Goal: Navigation & Orientation: Find specific page/section

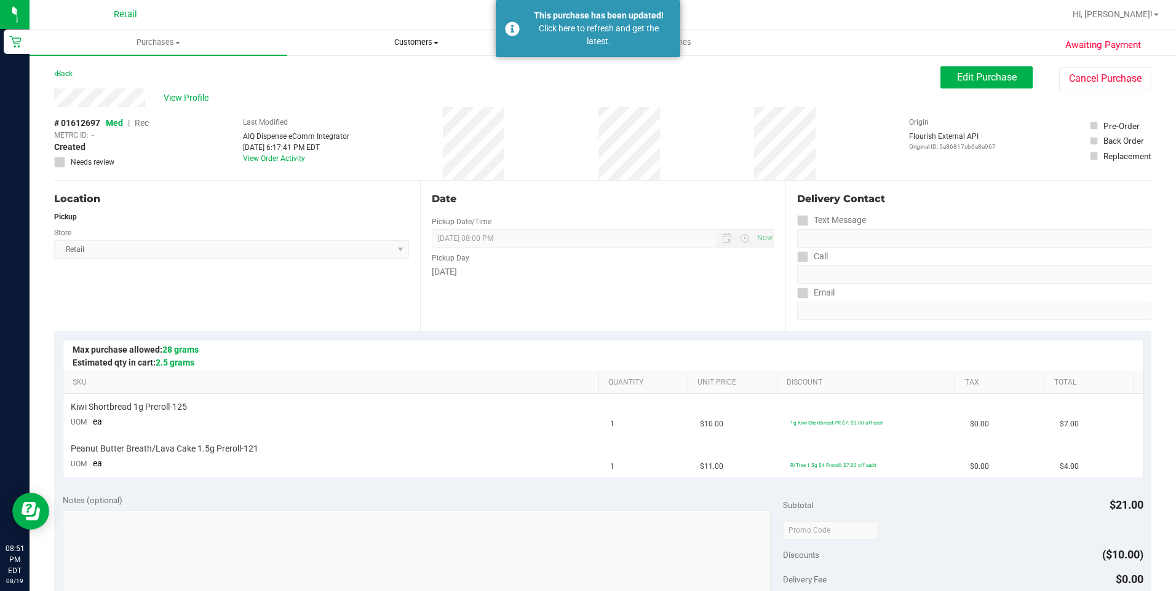
click at [403, 41] on span "Customers" at bounding box center [416, 42] width 256 height 11
click at [334, 74] on span "All customers" at bounding box center [331, 74] width 89 height 10
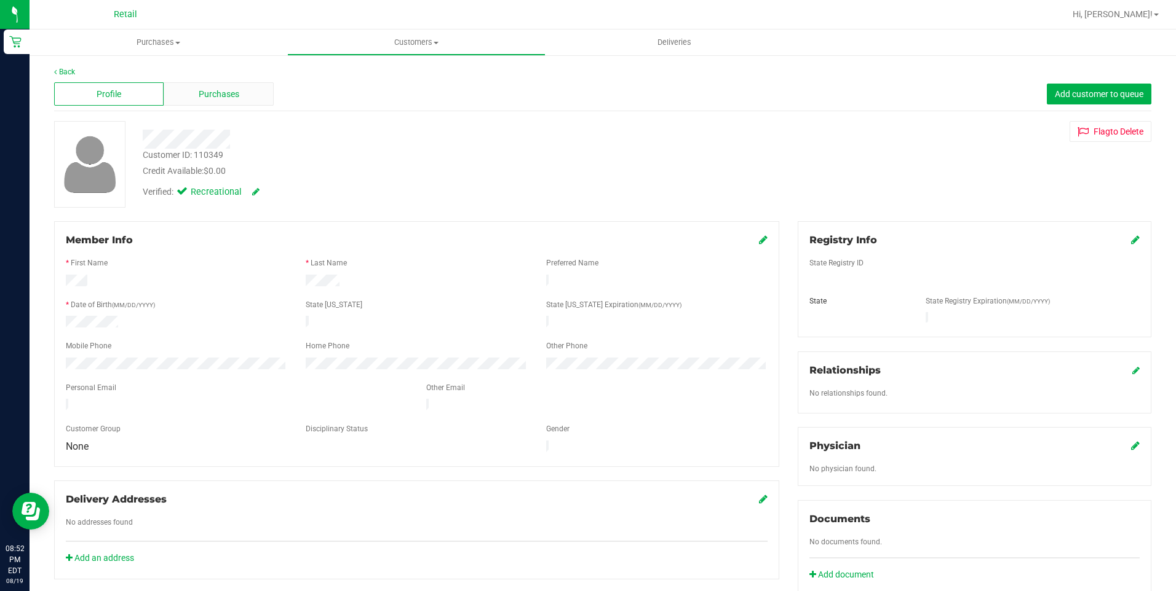
click at [223, 94] on span "Purchases" at bounding box center [219, 94] width 41 height 13
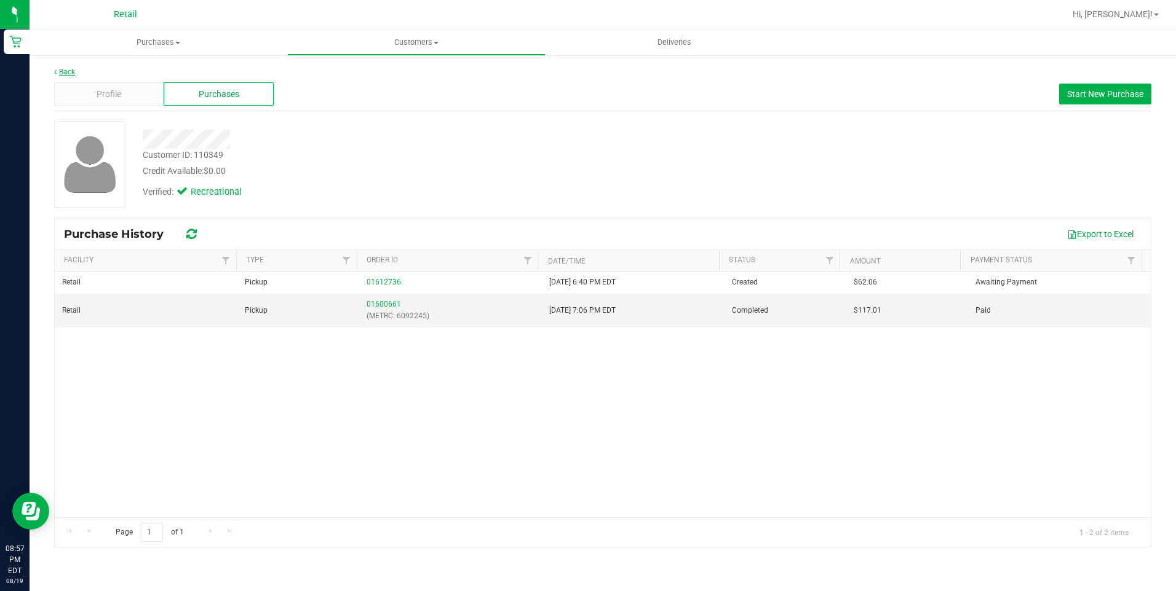
click at [70, 71] on link "Back" at bounding box center [64, 72] width 21 height 9
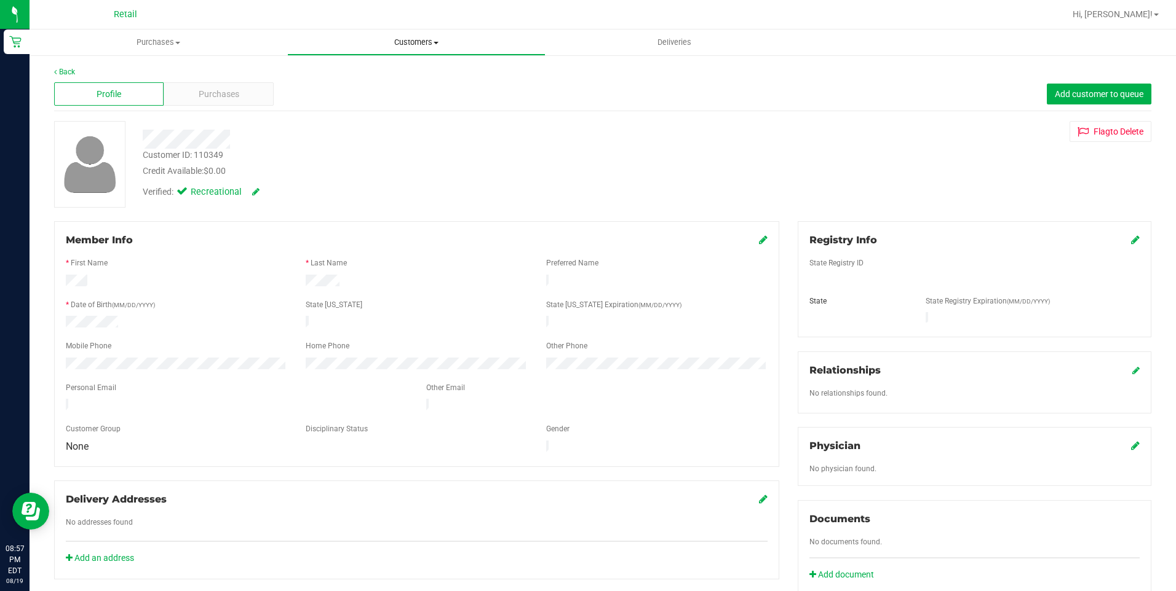
click at [408, 52] on uib-tab-heading "Customers All customers Add a new customer All physicians" at bounding box center [416, 42] width 256 height 25
click at [366, 69] on span "All customers" at bounding box center [331, 74] width 89 height 10
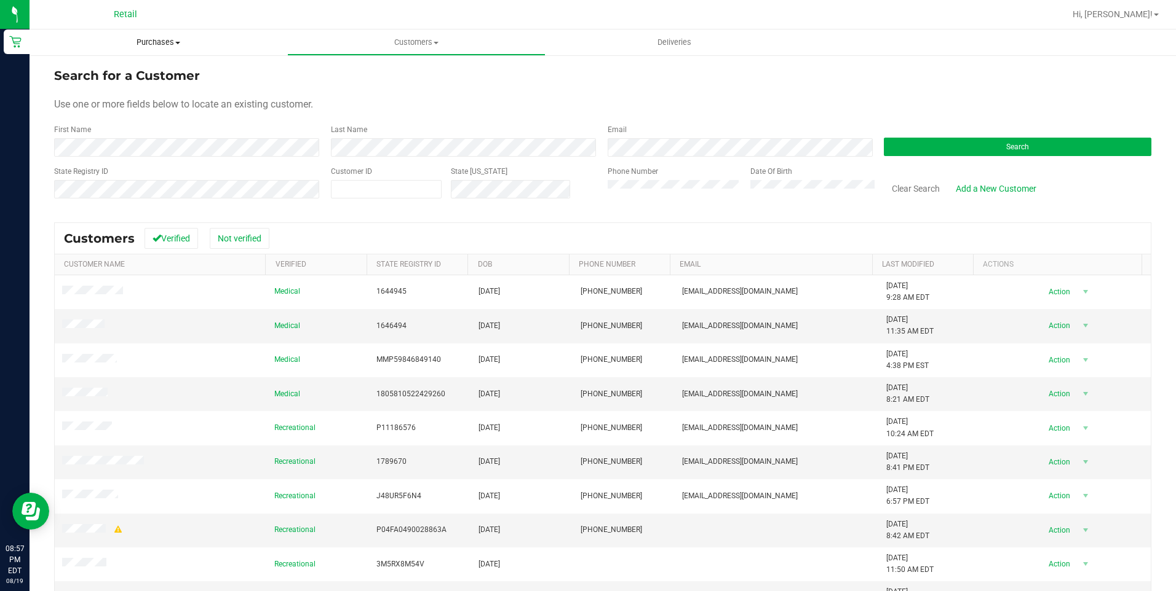
click at [165, 51] on uib-tab-heading "Purchases Summary of purchases Fulfillment All purchases" at bounding box center [159, 43] width 258 height 26
click at [138, 85] on li "Fulfillment" at bounding box center [159, 89] width 258 height 15
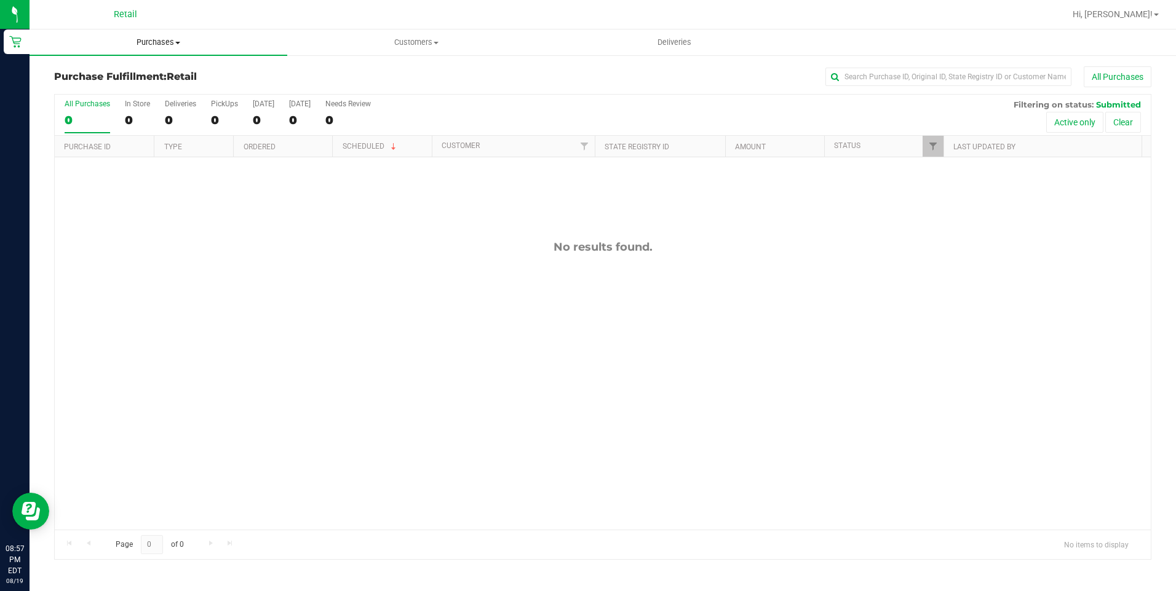
click at [156, 38] on span "Purchases" at bounding box center [159, 42] width 258 height 11
click at [118, 72] on span "Summary of purchases" at bounding box center [93, 74] width 126 height 10
